Goal: Check status: Check status

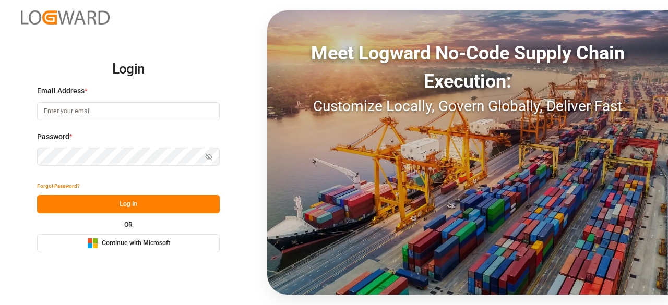
click at [103, 104] on input at bounding box center [128, 111] width 183 height 18
type input "[EMAIL_ADDRESS][PERSON_NAME][DOMAIN_NAME]"
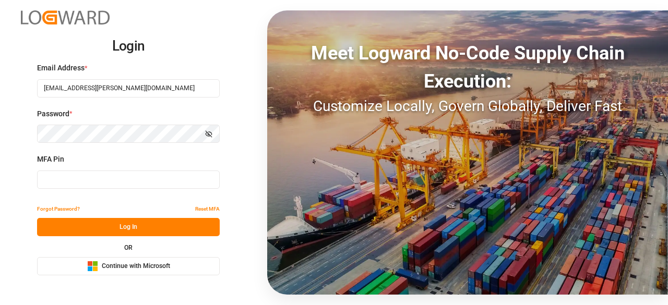
type input "913696"
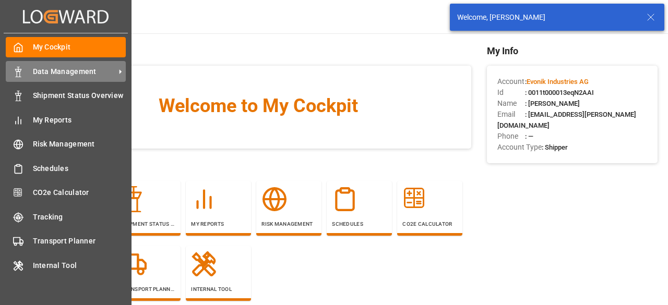
click at [23, 75] on div "Data Management Data Management" at bounding box center [66, 71] width 120 height 20
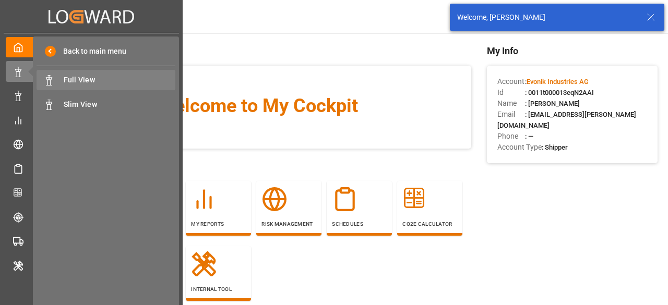
click at [126, 83] on span "Full View" at bounding box center [120, 80] width 112 height 11
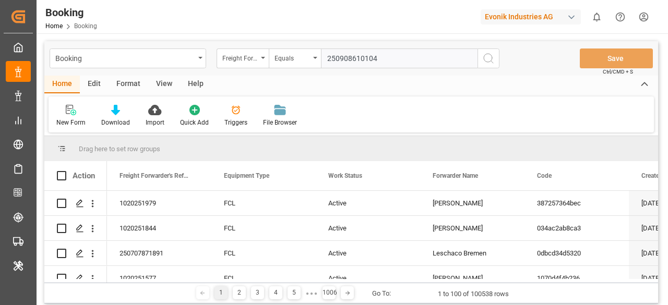
type input "250908610104"
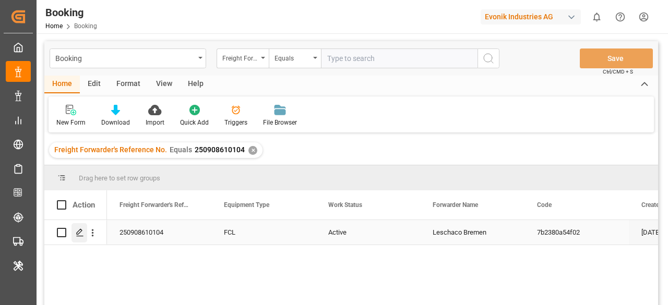
click at [79, 236] on icon "Press SPACE to select this row." at bounding box center [80, 233] width 8 height 8
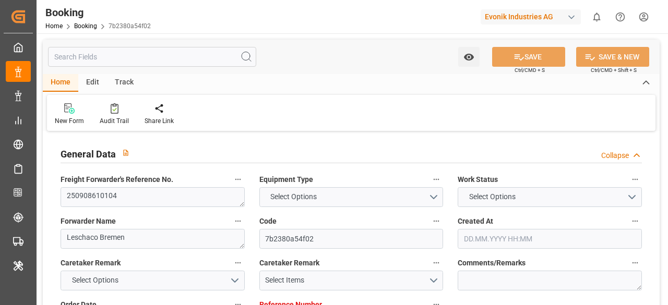
type input "4006688374"
type input "9783502"
type input "OOCL"
type input "Orient Overseas Container Line Ltd"
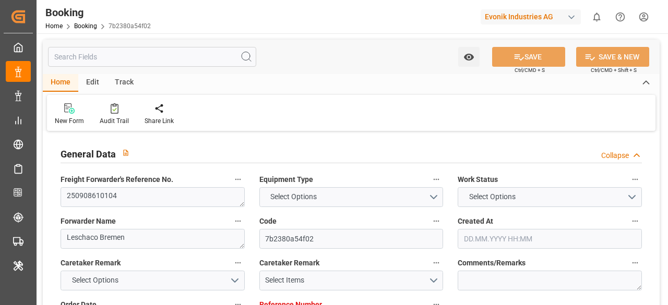
type input "DEHAM"
type input "KRPUS"
type input "CNSHG"
type input "DEHAM"
type input "KRPUS"
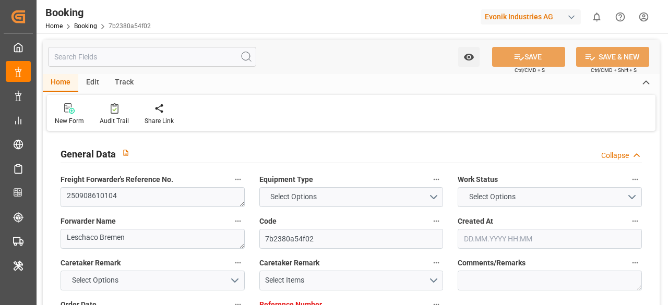
type input "9785809"
type input "[DATE] 07:58"
type input "[DATE]"
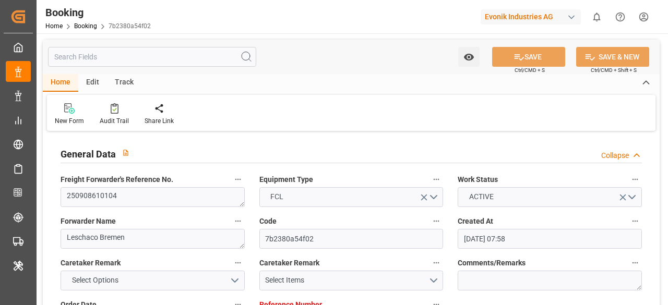
type input "[DATE]"
type input "[DATE] 07:00"
type input "[DATE] 00:00"
type input "[DATE] 04:00"
type input "[DATE] 00:00"
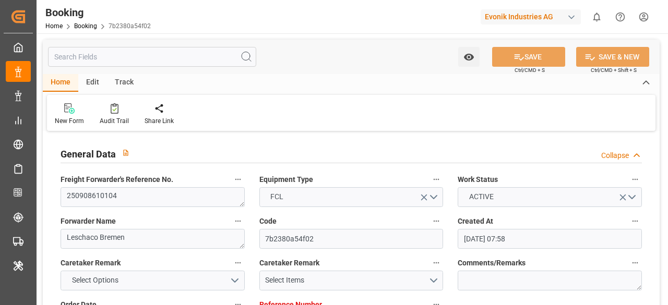
type input "[DATE] 08:00"
type input "[DATE] 00:00"
type input "[DATE] 17:00"
type input "[DATE] 00:00"
type input "[DATE]"
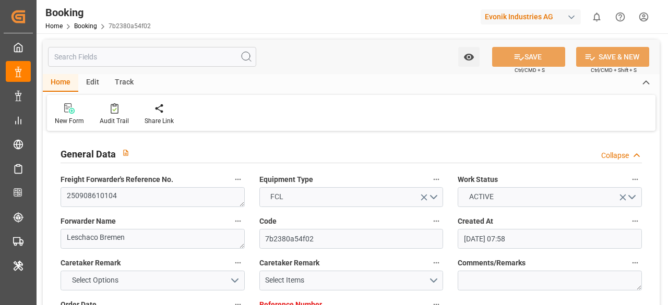
type input "[DATE] 13:54"
type input "[DATE]"
type input "[DATE] 07:00"
type input "[DATE] 08:00"
type input "[DATE] 17:00"
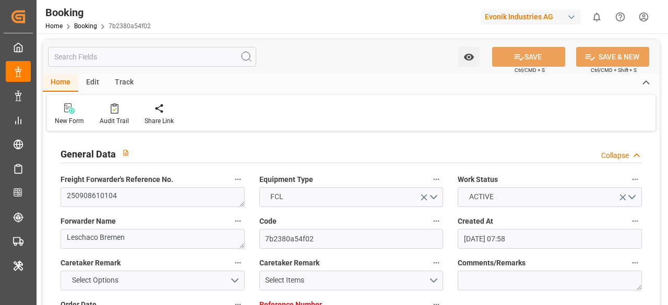
type input "[DATE] 04:00"
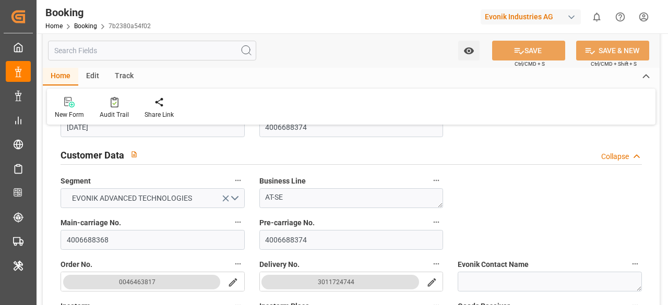
scroll to position [209, 0]
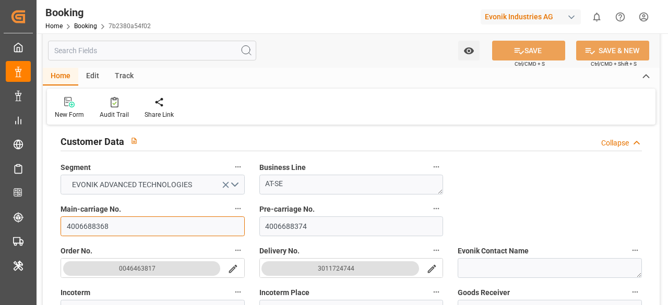
drag, startPoint x: 133, startPoint y: 221, endPoint x: 58, endPoint y: 224, distance: 74.7
click at [58, 224] on div "Main-carriage No. 4006688368" at bounding box center [152, 219] width 199 height 42
